Goal: Task Accomplishment & Management: Use online tool/utility

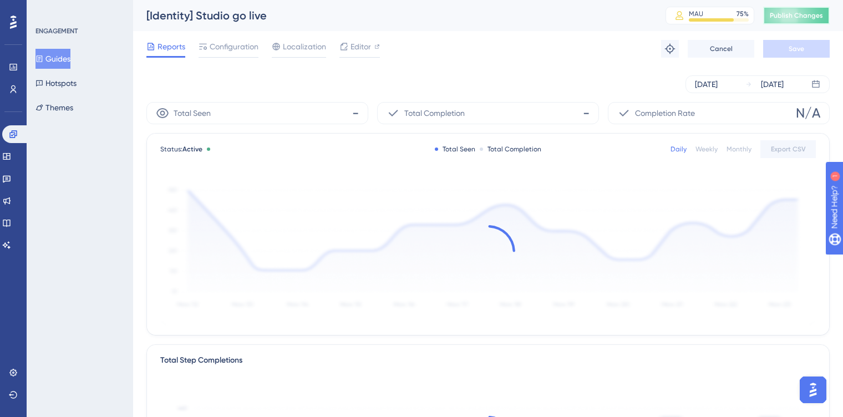
click at [790, 13] on span "Publish Changes" at bounding box center [796, 15] width 53 height 9
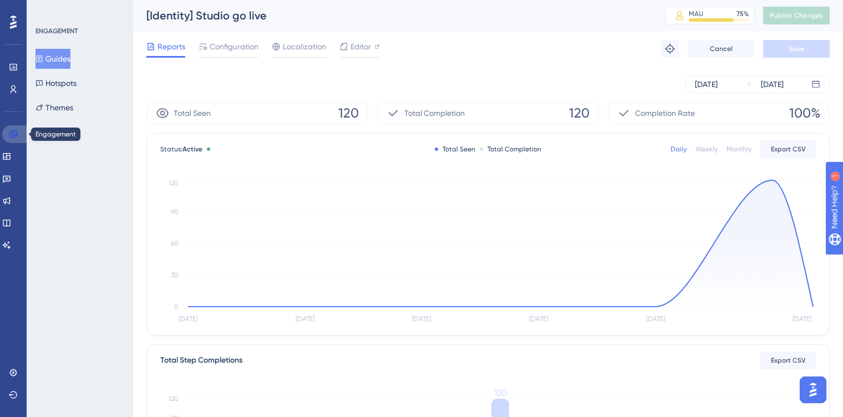
click at [9, 135] on icon at bounding box center [12, 133] width 7 height 7
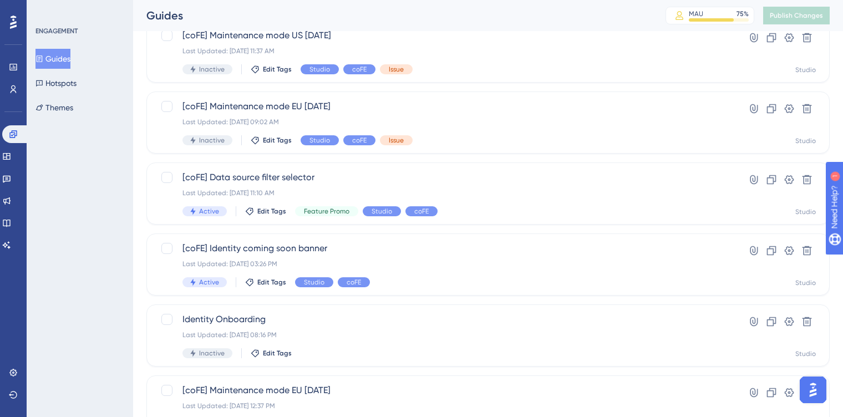
scroll to position [338, 0]
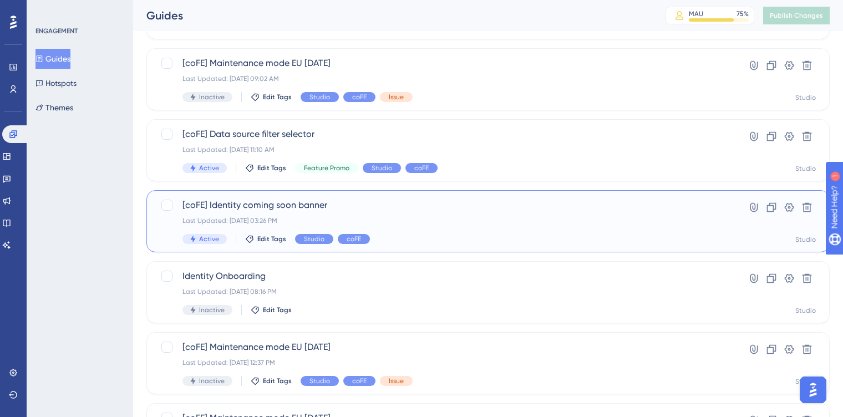
click at [346, 217] on div "Last Updated: [DATE] 03:26 PM" at bounding box center [443, 220] width 522 height 9
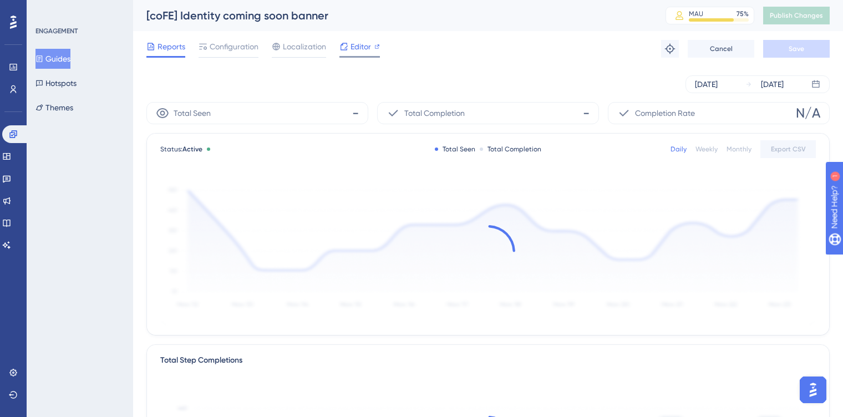
click at [354, 44] on span "Editor" at bounding box center [361, 46] width 21 height 13
click at [794, 13] on span "Publish Changes" at bounding box center [796, 15] width 53 height 9
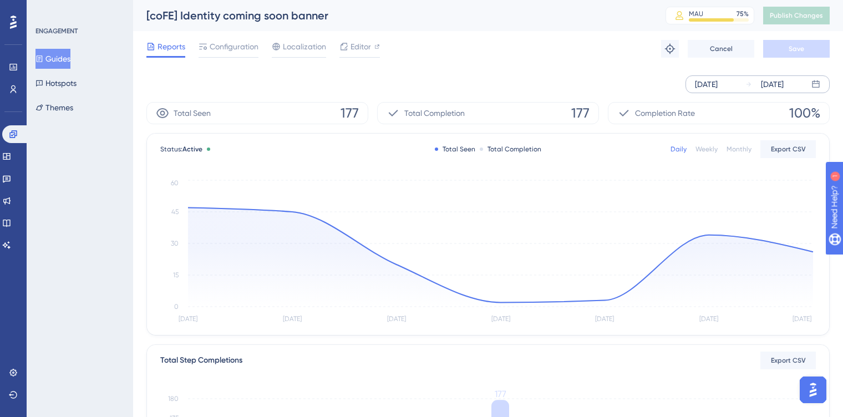
click at [718, 89] on div "[DATE]" at bounding box center [706, 84] width 23 height 13
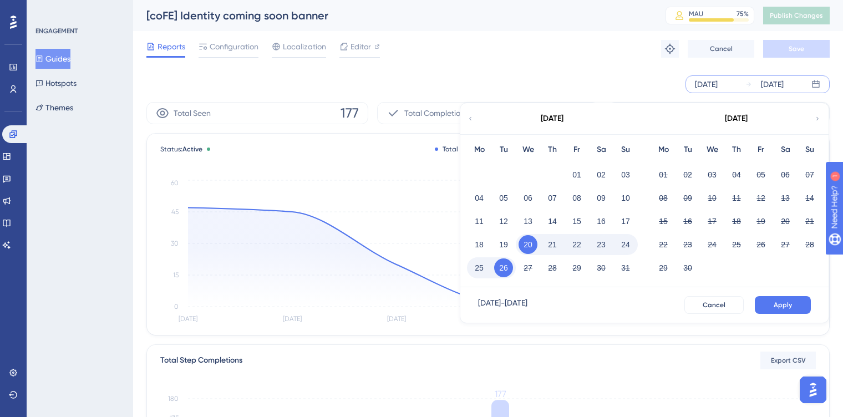
click at [582, 162] on div "01 02 03" at bounding box center [552, 173] width 171 height 23
click at [581, 170] on button "01" at bounding box center [576, 174] width 19 height 19
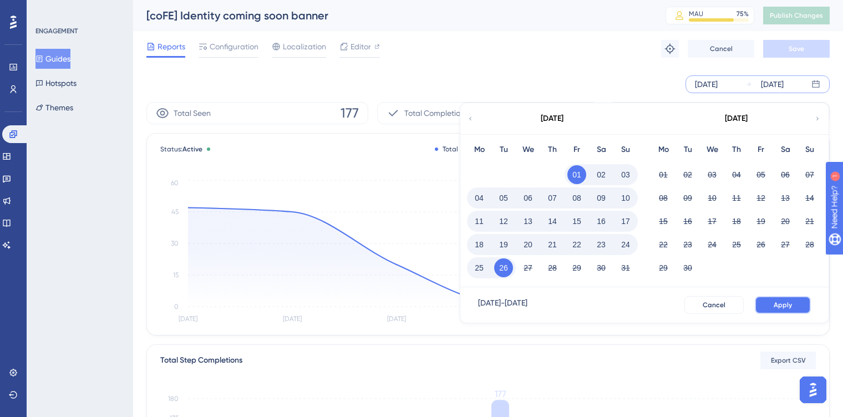
click at [761, 302] on button "Apply" at bounding box center [783, 305] width 56 height 18
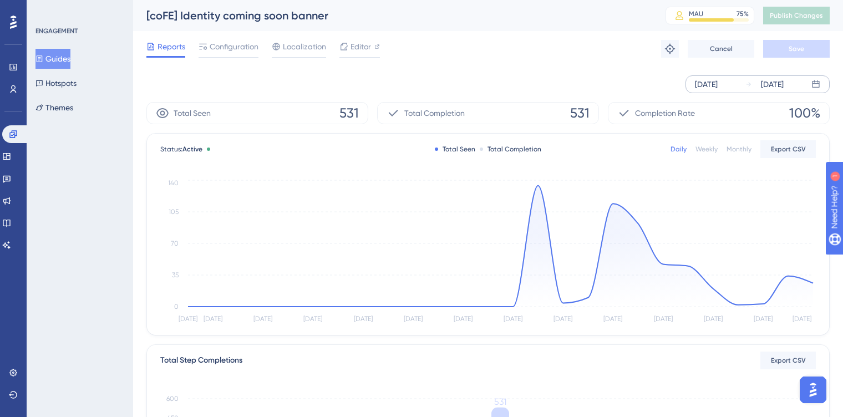
click at [586, 111] on span "531" at bounding box center [579, 113] width 19 height 18
copy span "531"
click at [546, 69] on div "[DATE] [DATE]" at bounding box center [487, 84] width 683 height 35
